Goal: Information Seeking & Learning: Learn about a topic

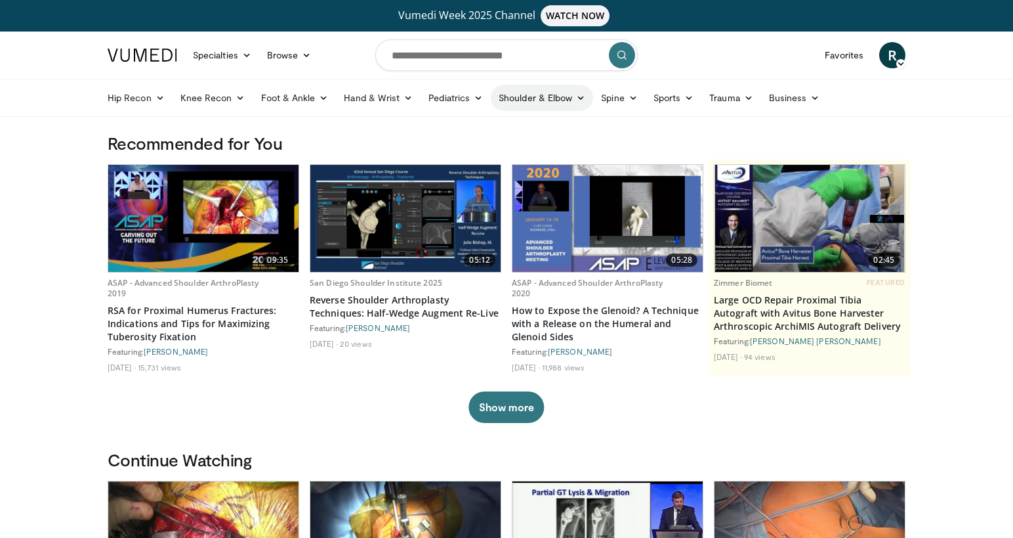
click at [561, 97] on link "Shoulder & Elbow" at bounding box center [542, 98] width 102 height 26
click at [479, 150] on link "Shoulder" at bounding box center [515, 149] width 156 height 21
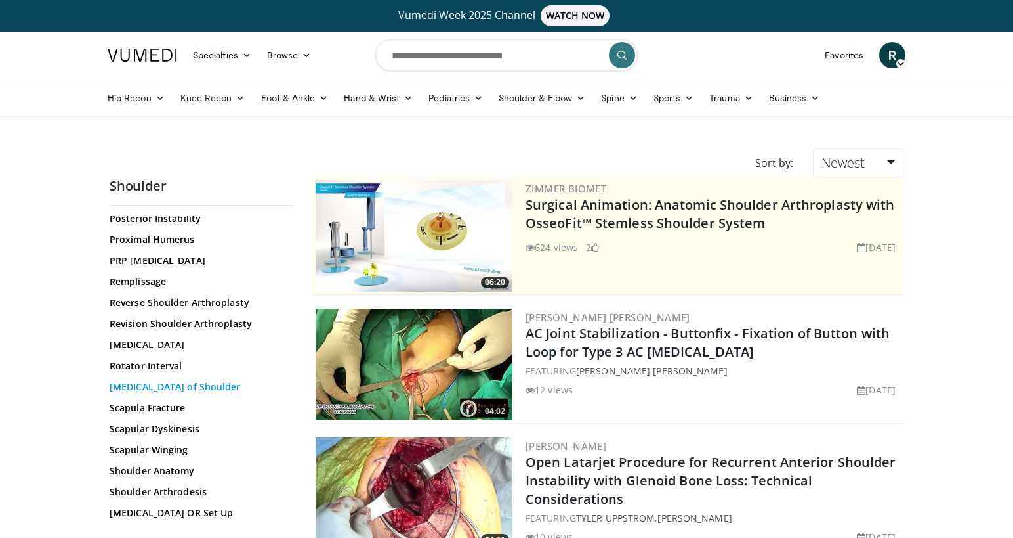
scroll to position [1024, 0]
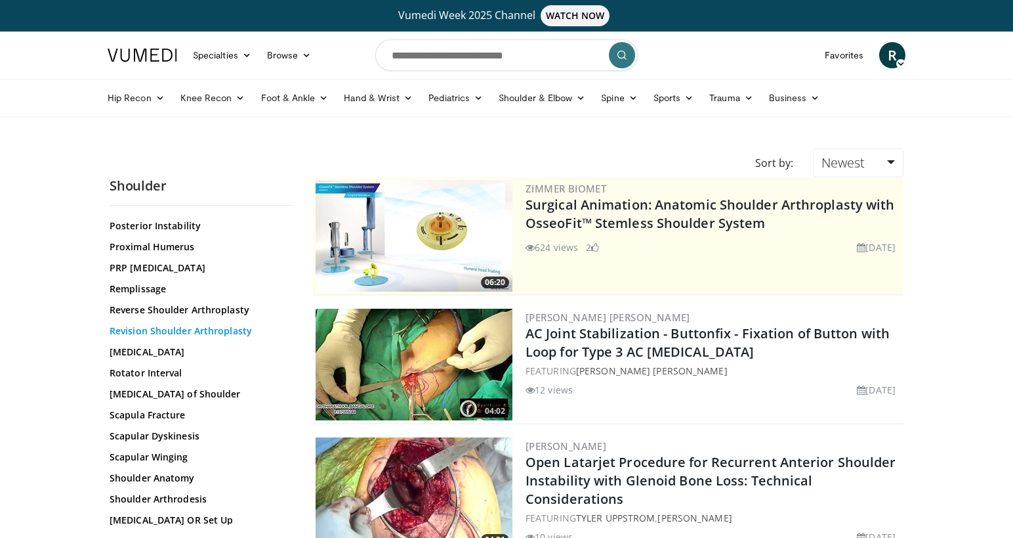
click at [161, 333] on link "Revision Shoulder Arthroplasty" at bounding box center [198, 330] width 177 height 13
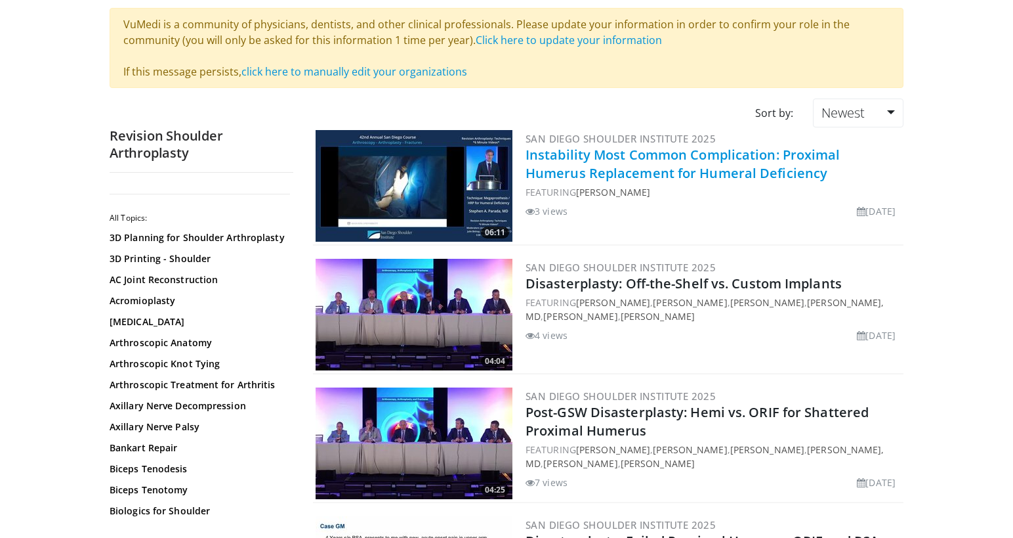
scroll to position [143, 0]
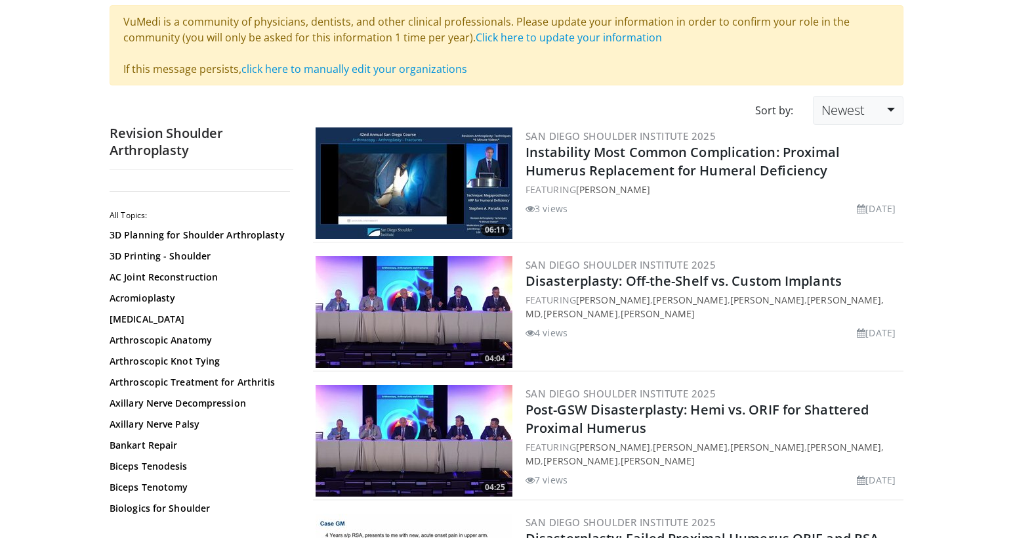
click at [895, 107] on link "Newest" at bounding box center [858, 110] width 91 height 29
click at [847, 141] on link "Relevance" at bounding box center [866, 142] width 104 height 21
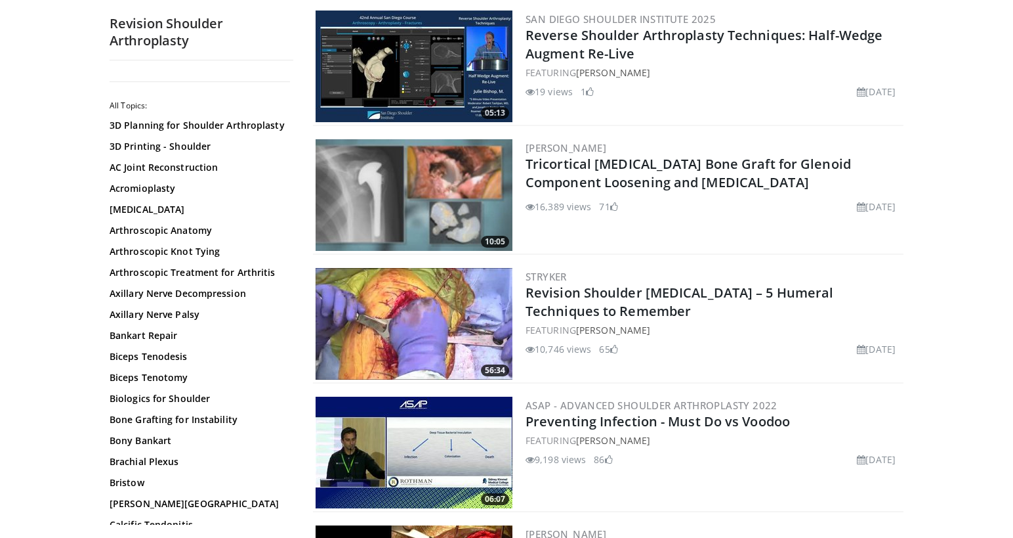
scroll to position [533, 0]
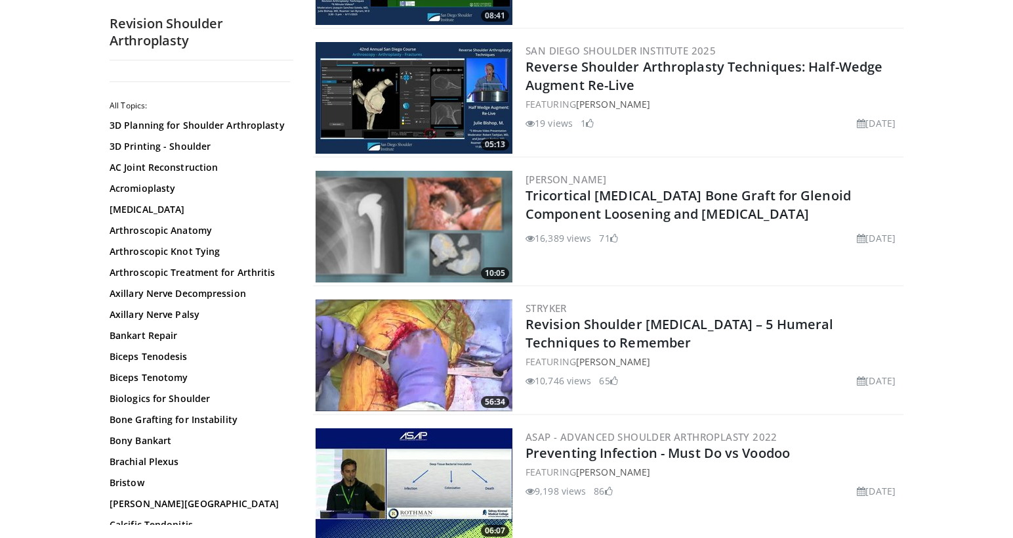
click at [501, 200] on img at bounding box center [414, 227] width 197 height 112
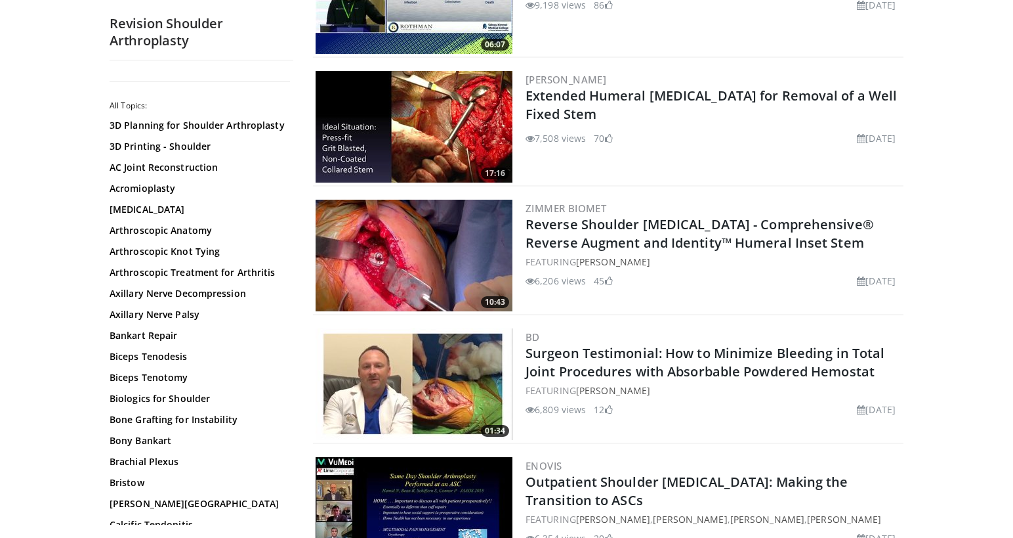
scroll to position [1024, 0]
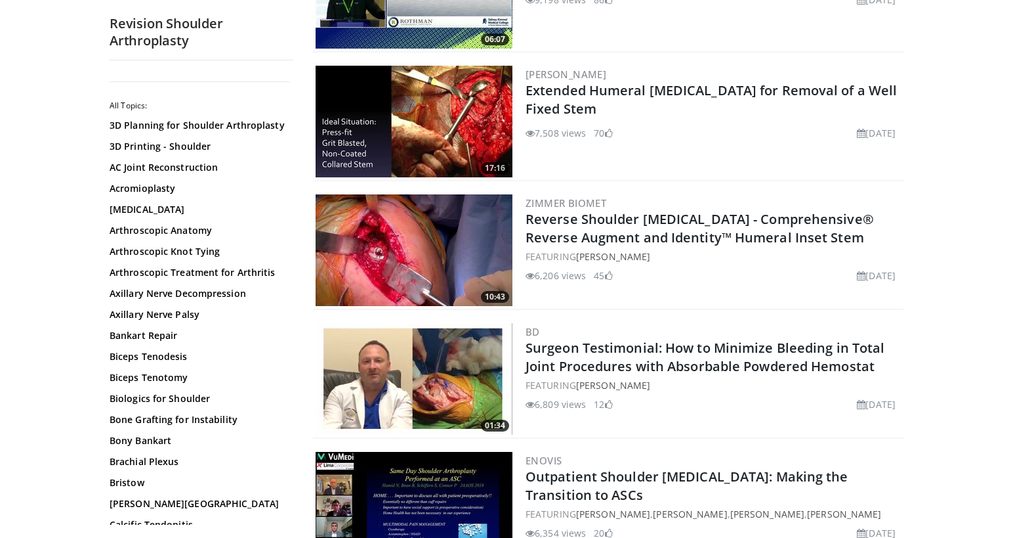
click at [427, 237] on img at bounding box center [414, 250] width 197 height 112
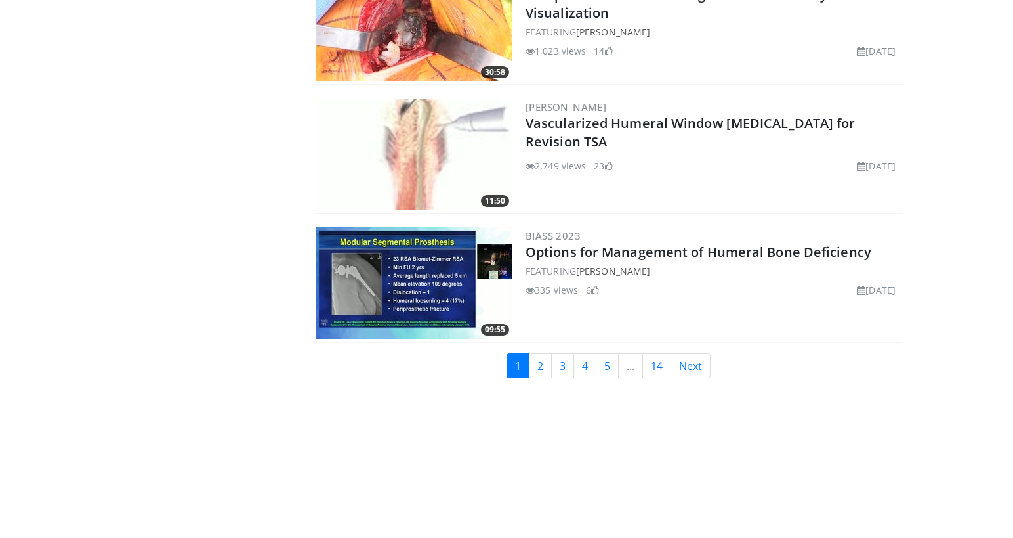
scroll to position [3051, 0]
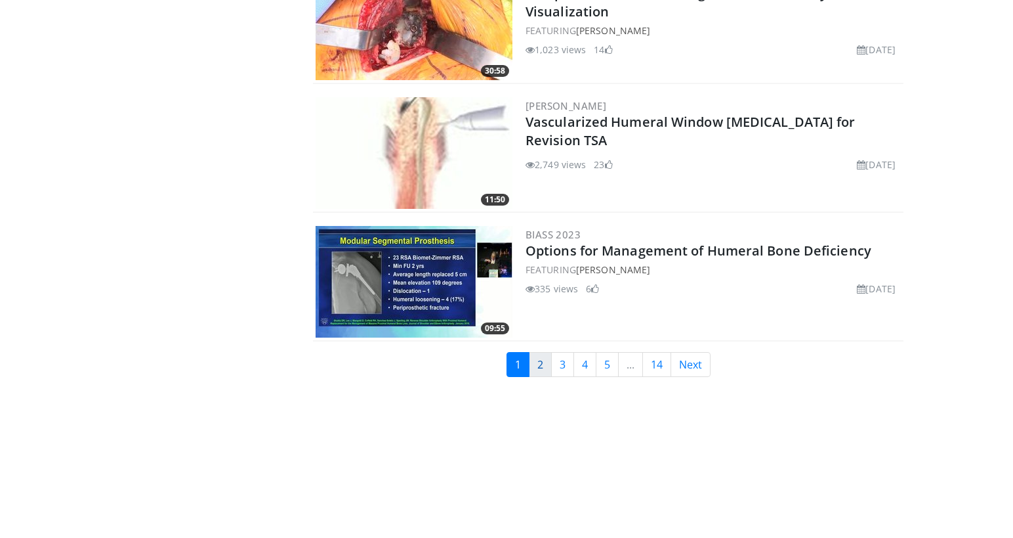
click at [542, 360] on link "2" at bounding box center [540, 364] width 23 height 25
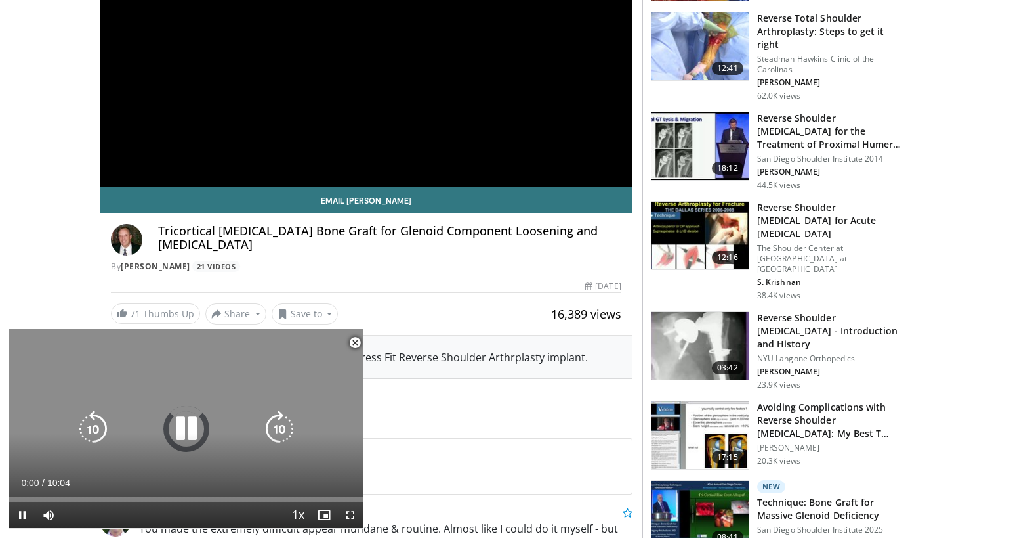
scroll to position [247, 0]
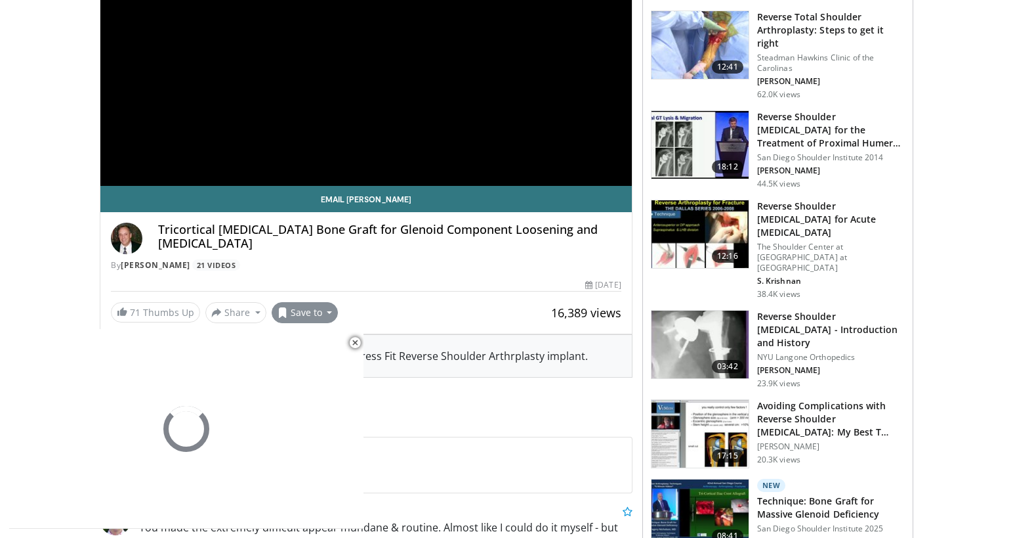
click at [324, 313] on button "Save to" at bounding box center [305, 312] width 67 height 21
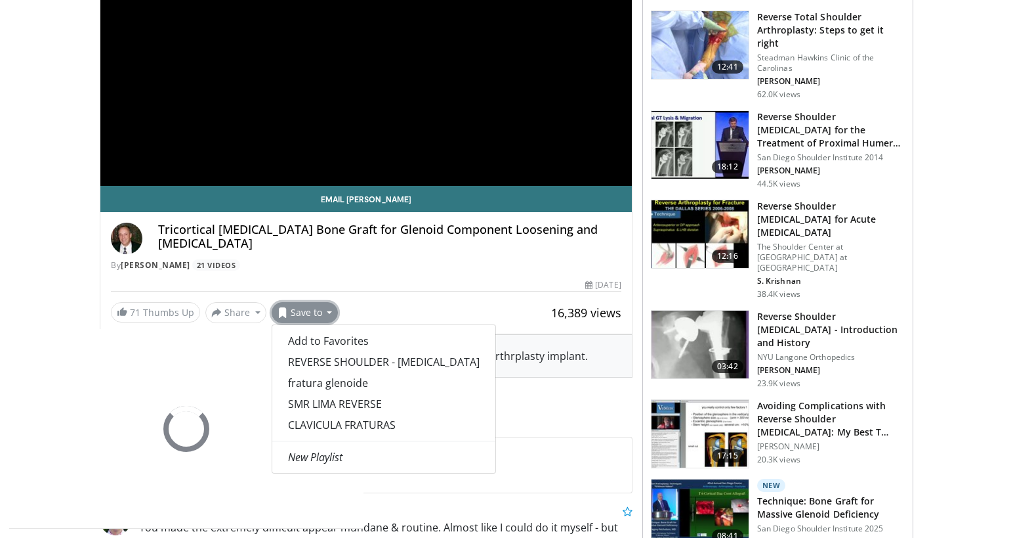
scroll to position [244, 0]
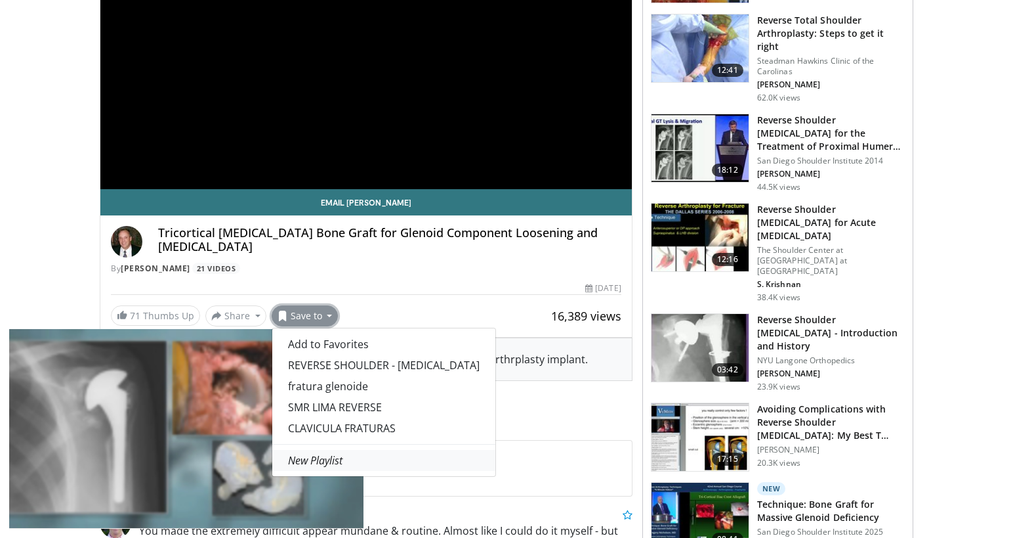
click at [333, 461] on em "New Playlist" at bounding box center [315, 460] width 54 height 14
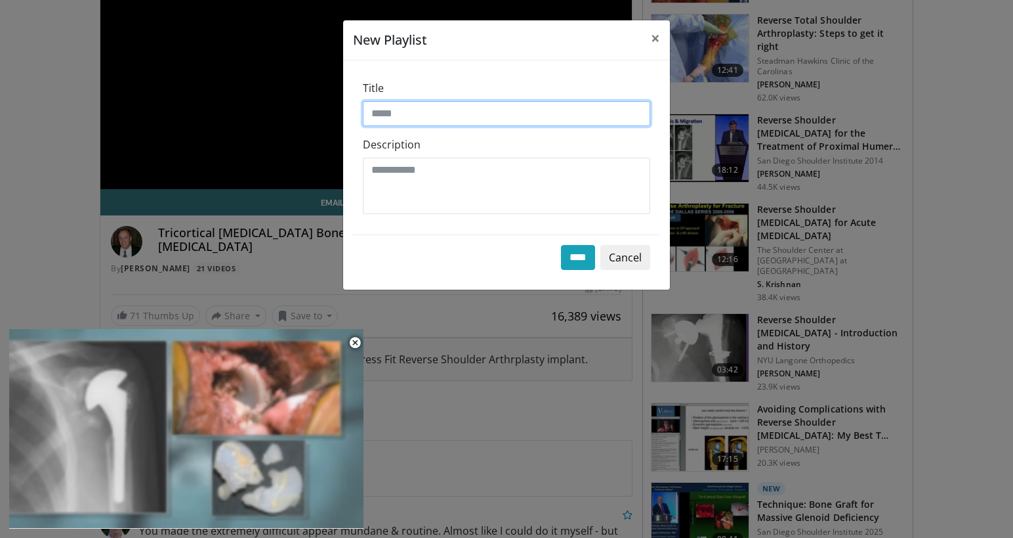
click at [414, 114] on input "Title" at bounding box center [506, 113] width 287 height 25
type input "**********"
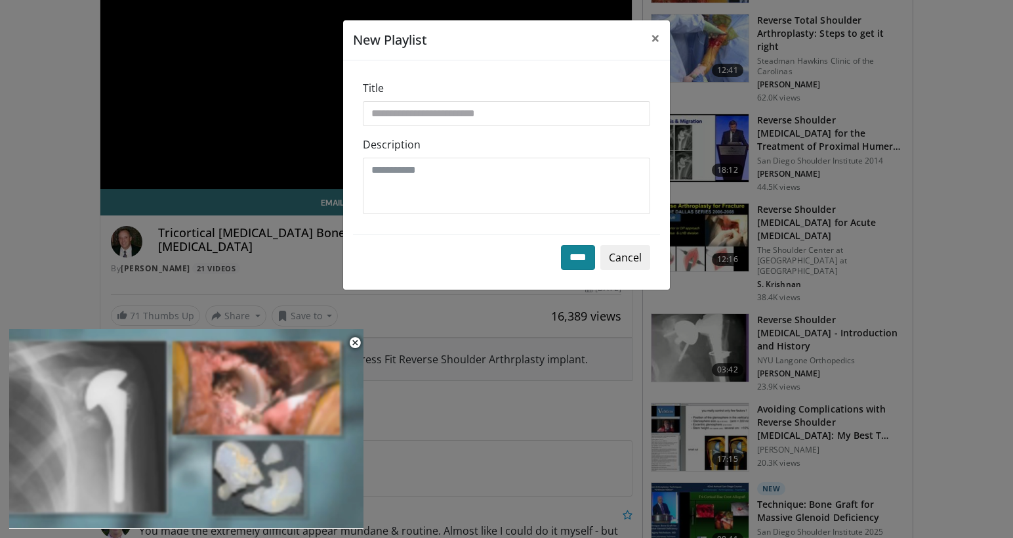
click at [572, 259] on input "****" at bounding box center [578, 257] width 34 height 25
click at [656, 41] on span "×" at bounding box center [655, 38] width 9 height 22
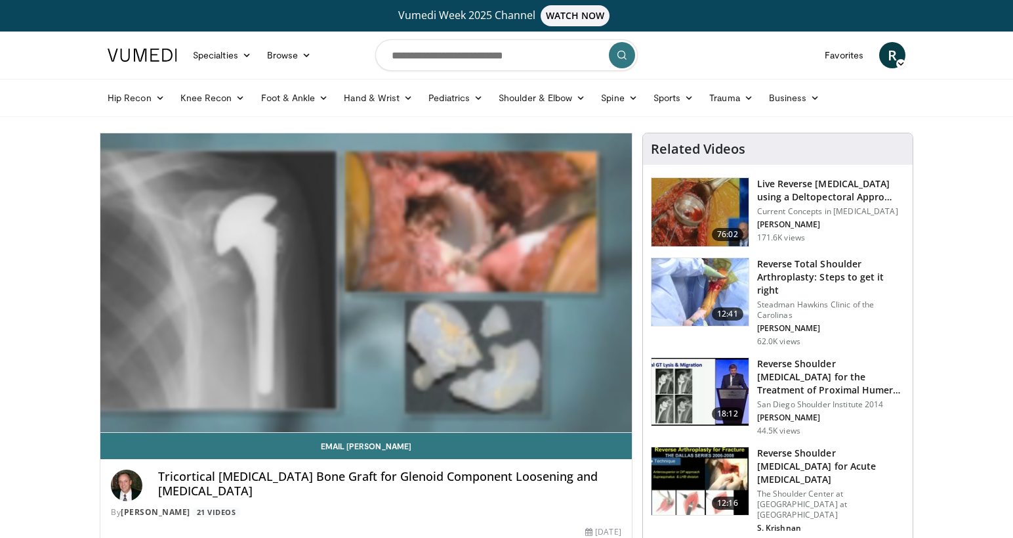
scroll to position [0, 0]
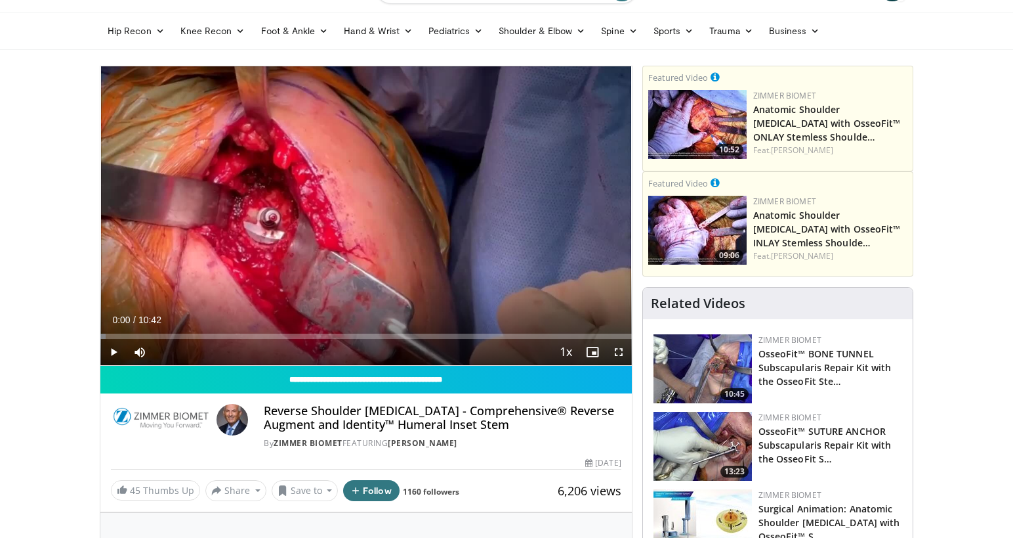
scroll to position [77, 0]
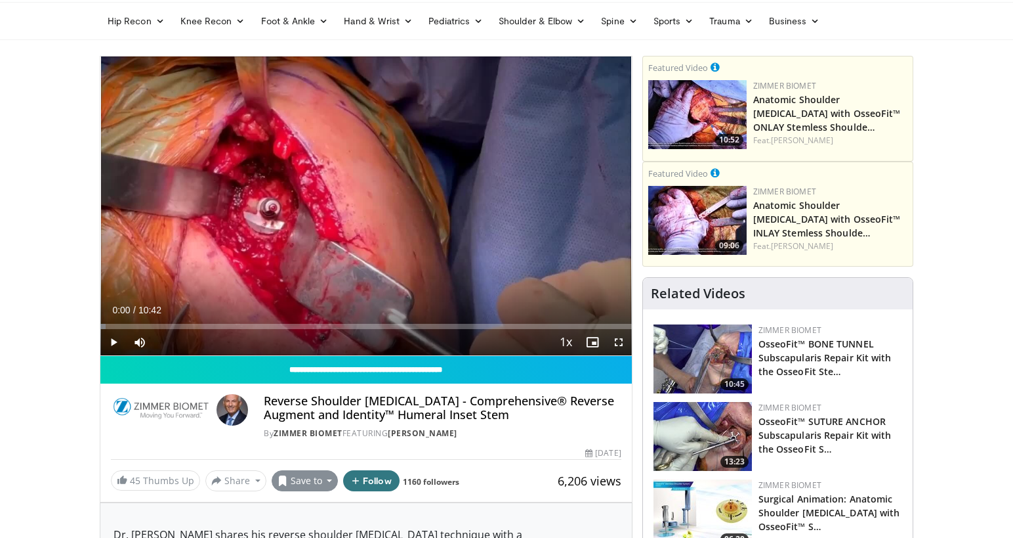
click at [326, 479] on button "Save to" at bounding box center [305, 480] width 67 height 21
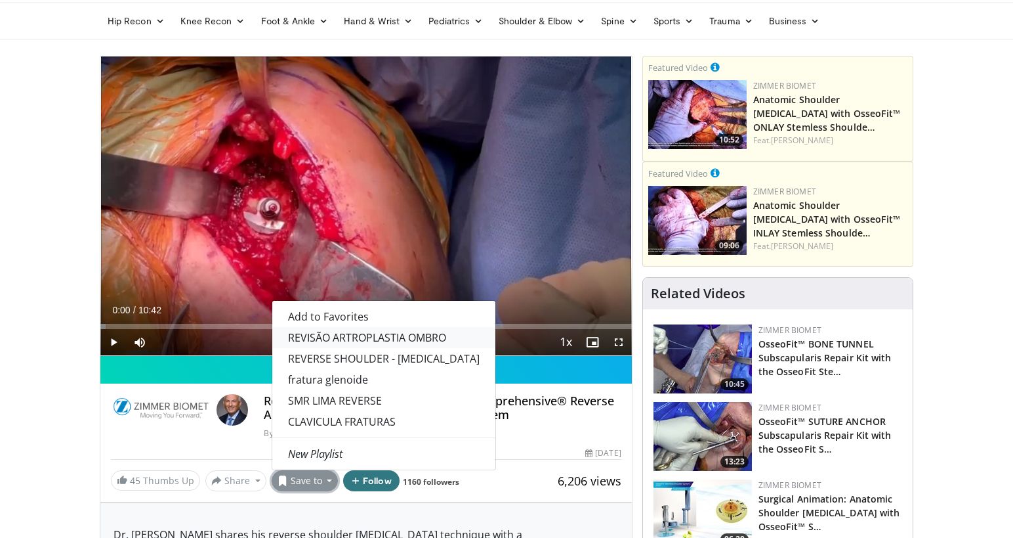
click at [333, 333] on link "REVISÃO ARTROPLASTIA OMBRO" at bounding box center [383, 337] width 223 height 21
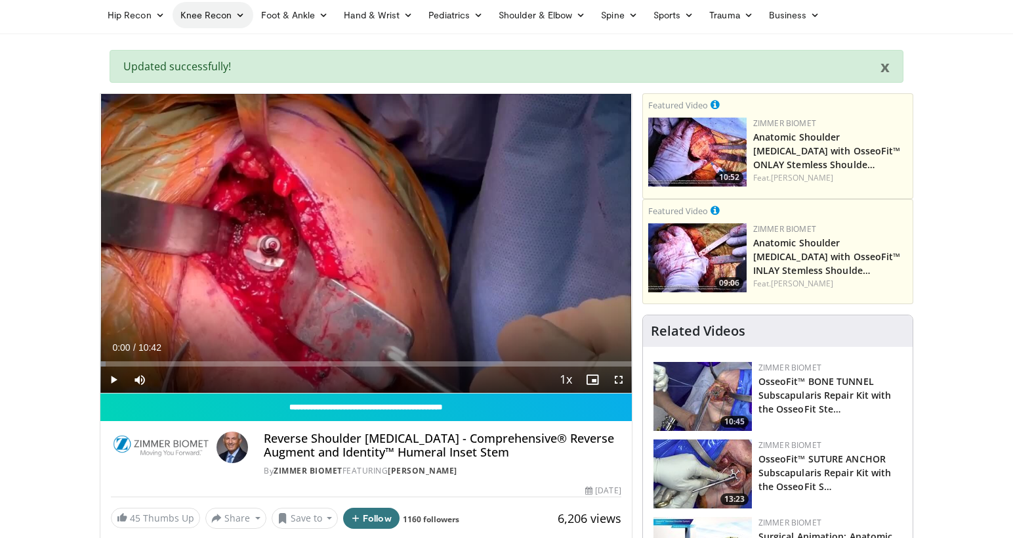
scroll to position [88, 0]
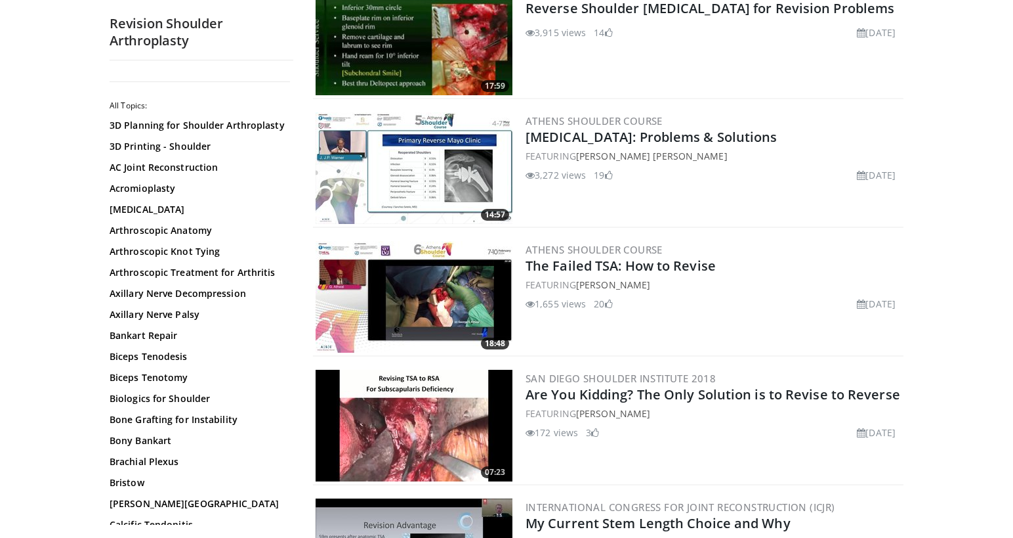
scroll to position [327, 0]
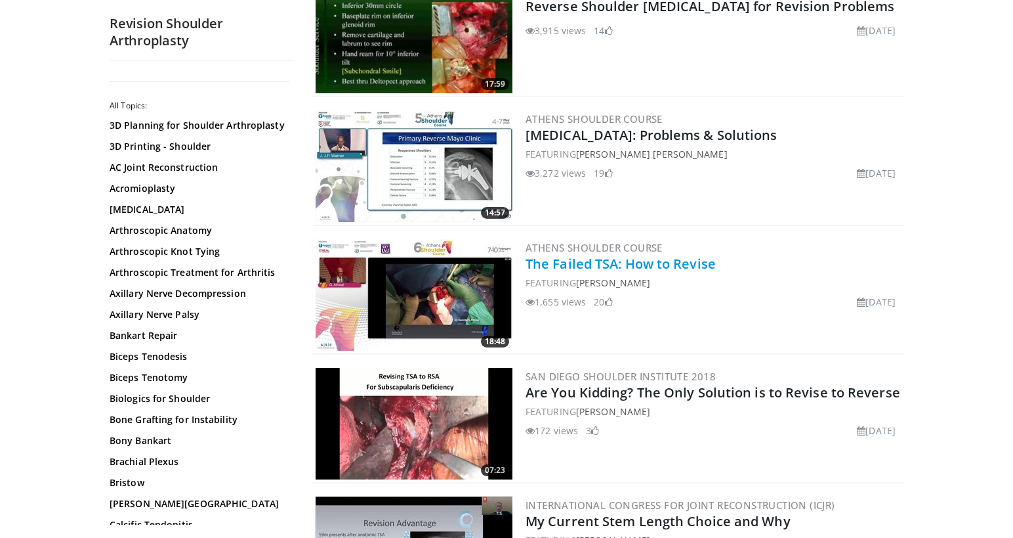
click at [544, 265] on link "The Failed TSA: How to Revise" at bounding box center [621, 264] width 190 height 18
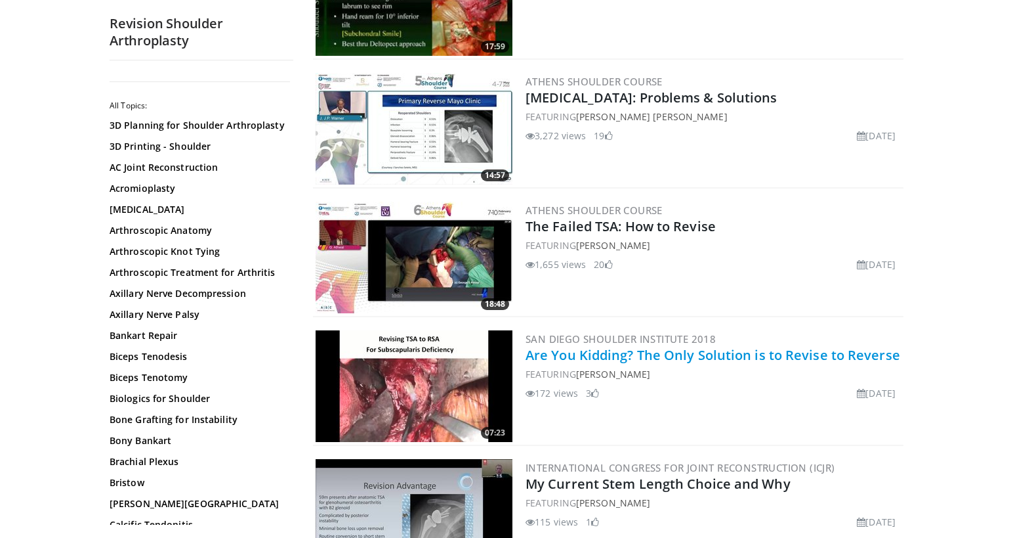
scroll to position [390, 0]
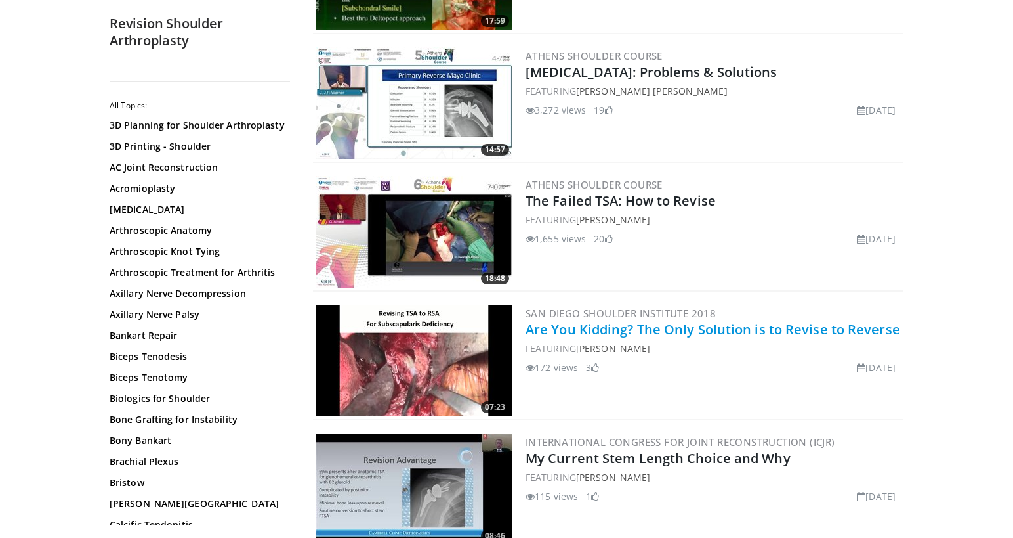
click at [662, 324] on link "Are You Kidding? The Only Solution is to Revise to Reverse" at bounding box center [713, 329] width 375 height 18
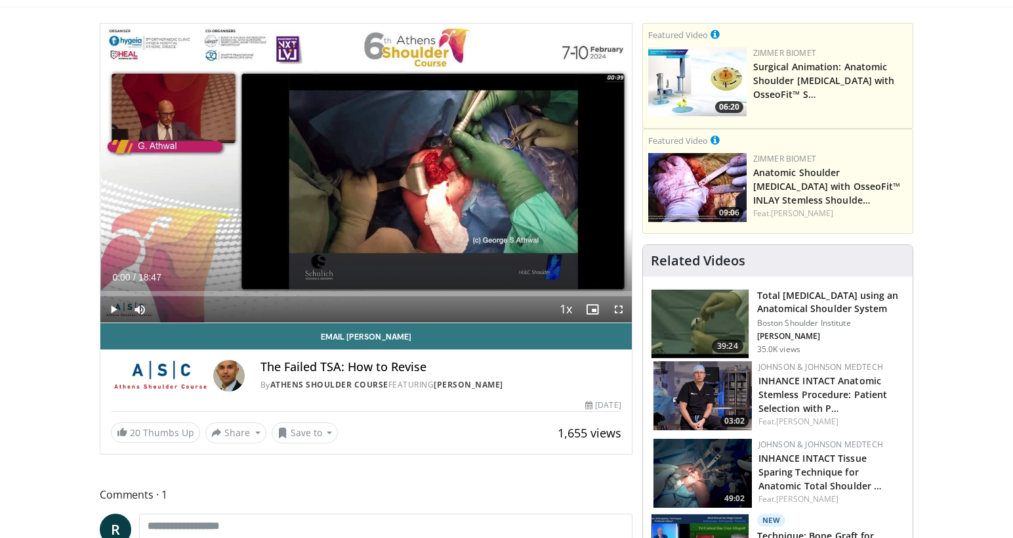
scroll to position [112, 0]
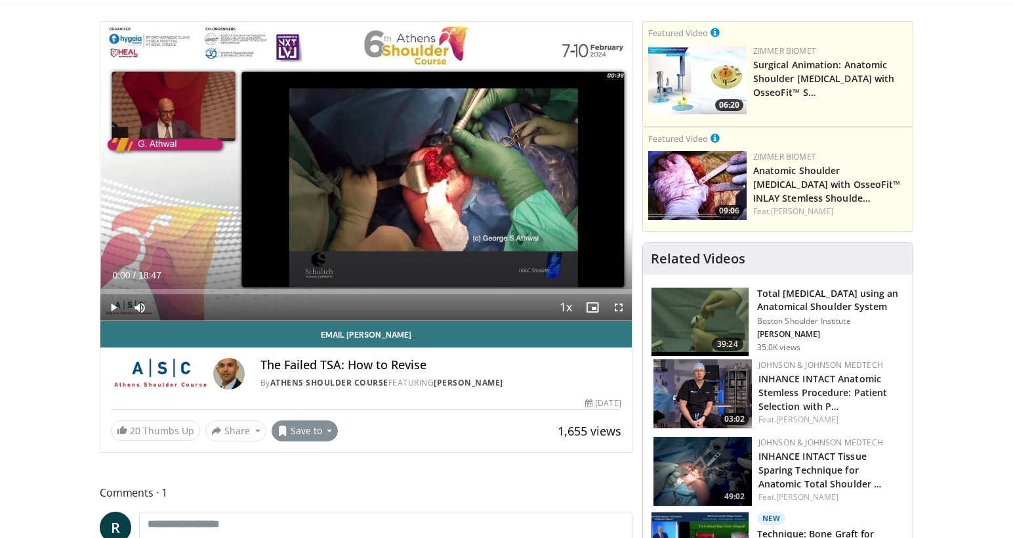
click at [325, 428] on button "Save to" at bounding box center [305, 430] width 67 height 21
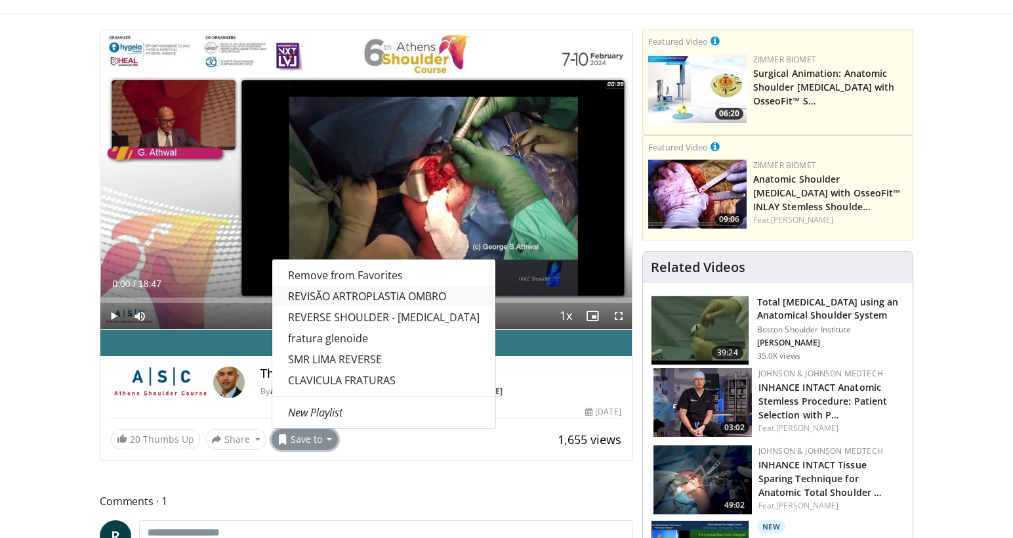
scroll to position [106, 1]
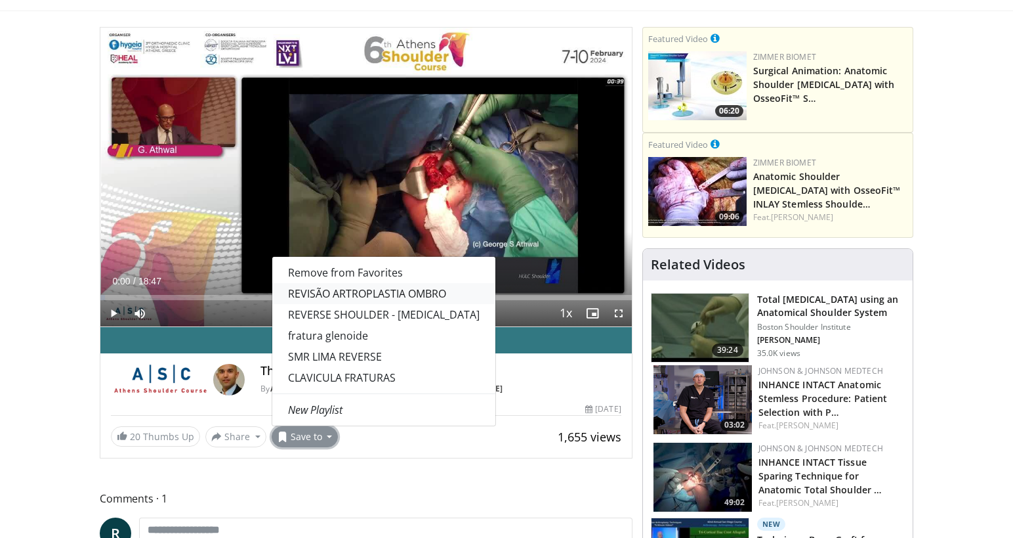
click at [352, 295] on link "REVISÃO ARTROPLASTIA OMBRO" at bounding box center [383, 293] width 223 height 21
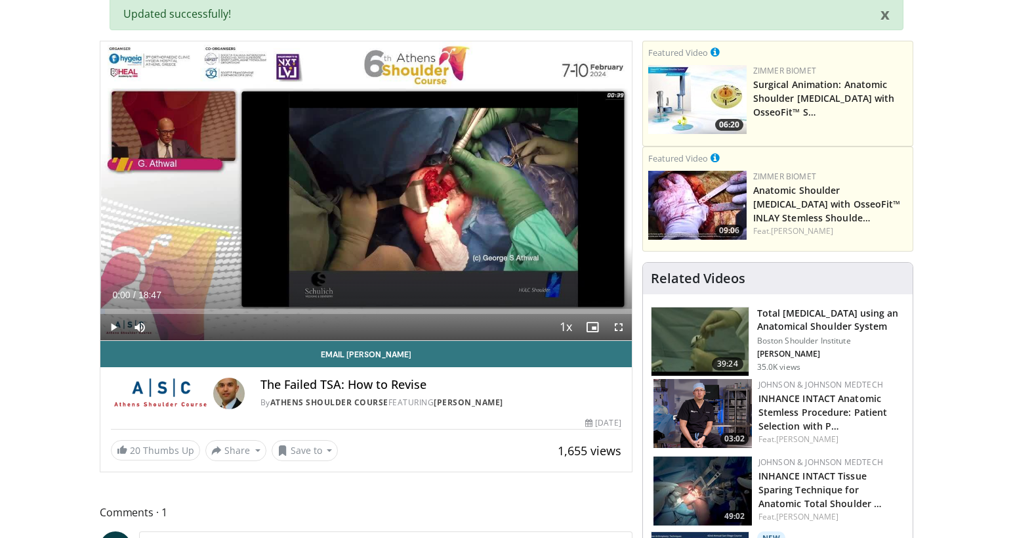
scroll to position [145, 0]
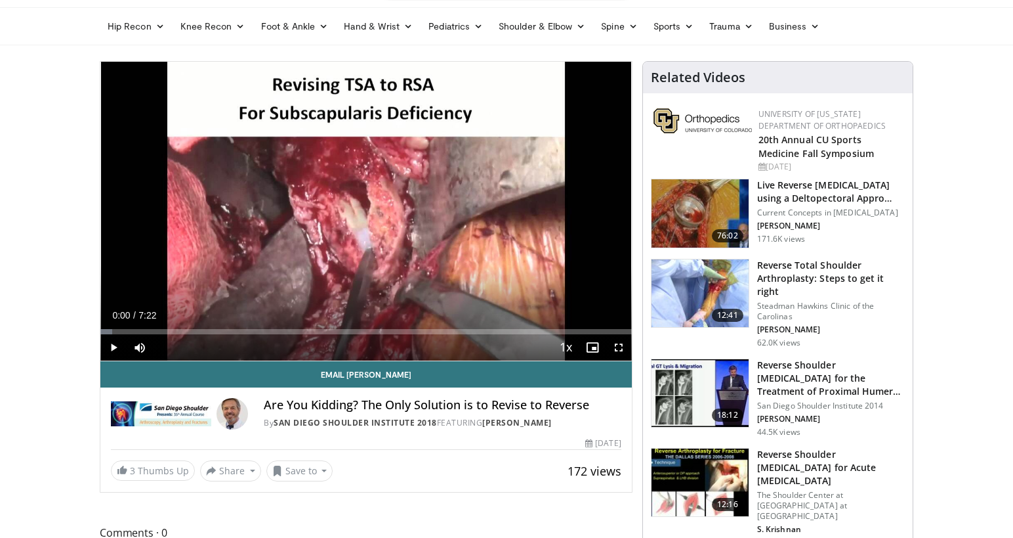
scroll to position [85, 0]
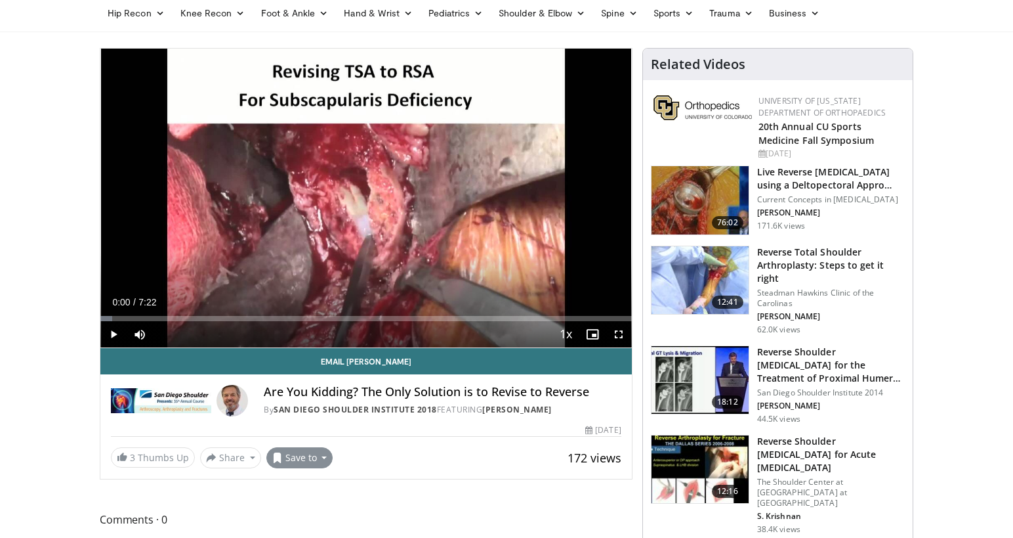
click at [326, 454] on button "Save to" at bounding box center [299, 457] width 67 height 21
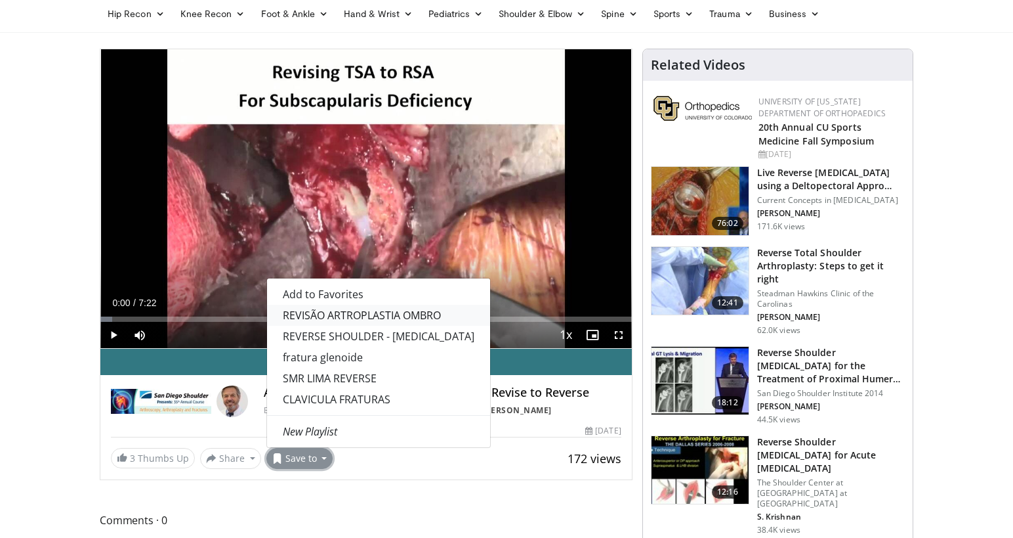
scroll to position [85, 1]
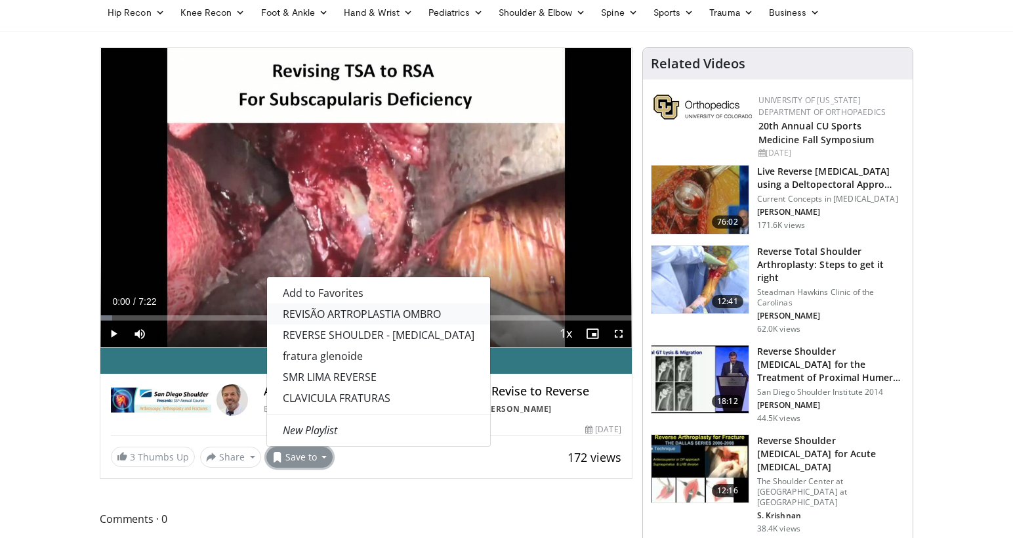
click at [349, 311] on link "REVISÃO ARTROPLASTIA OMBRO" at bounding box center [378, 313] width 223 height 21
